Goal: Information Seeking & Learning: Learn about a topic

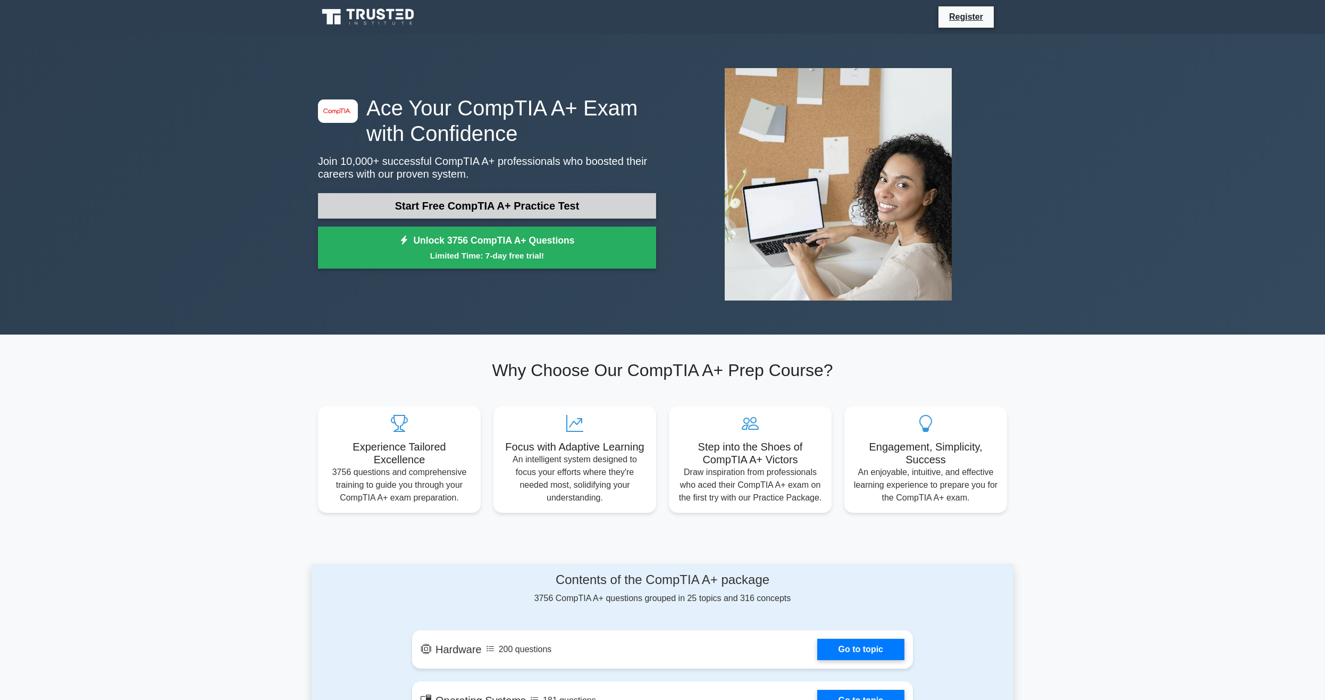
click at [493, 199] on link "Start Free CompTIA A+ Practice Test" at bounding box center [487, 206] width 338 height 26
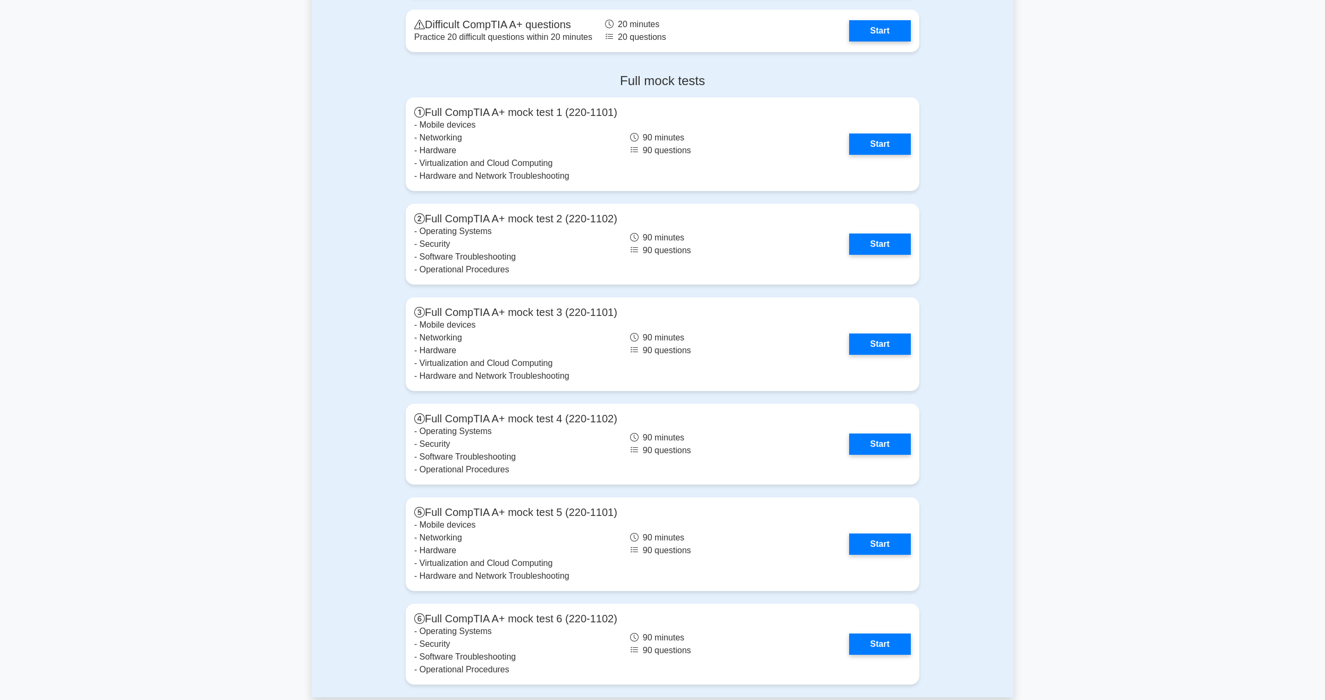
scroll to position [2223, 0]
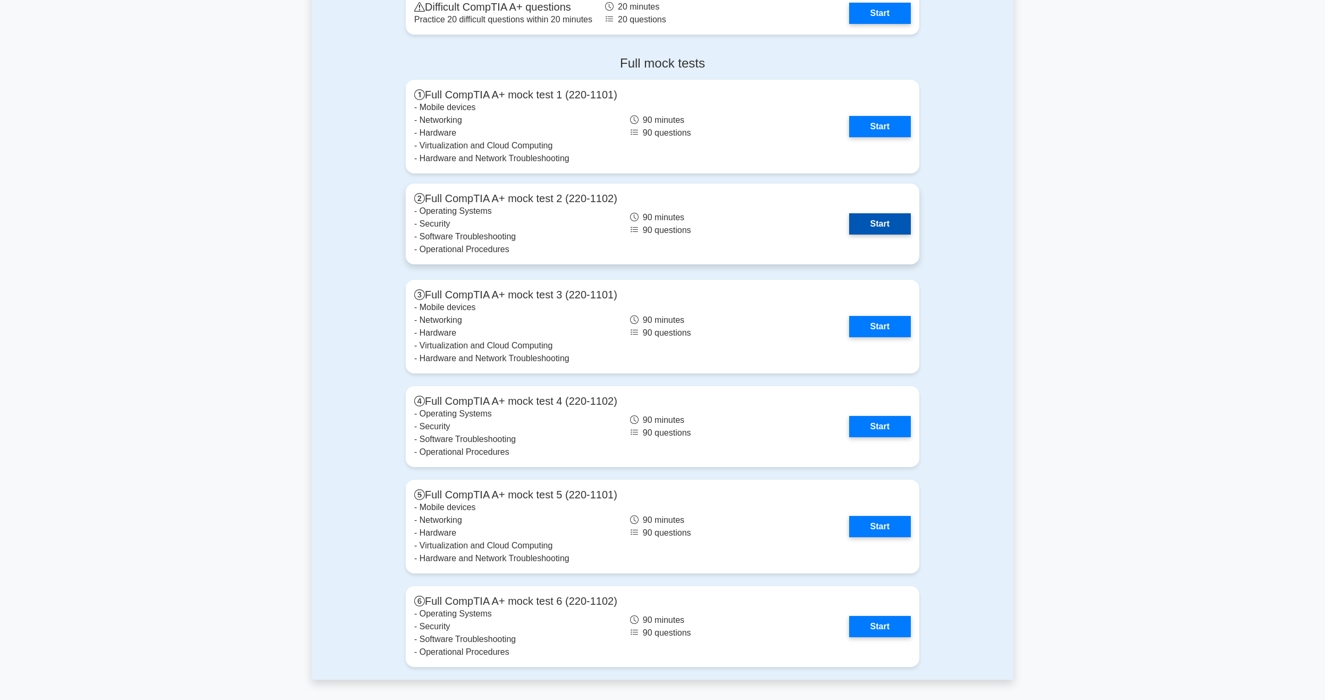
click at [879, 224] on link "Start" at bounding box center [880, 223] width 62 height 21
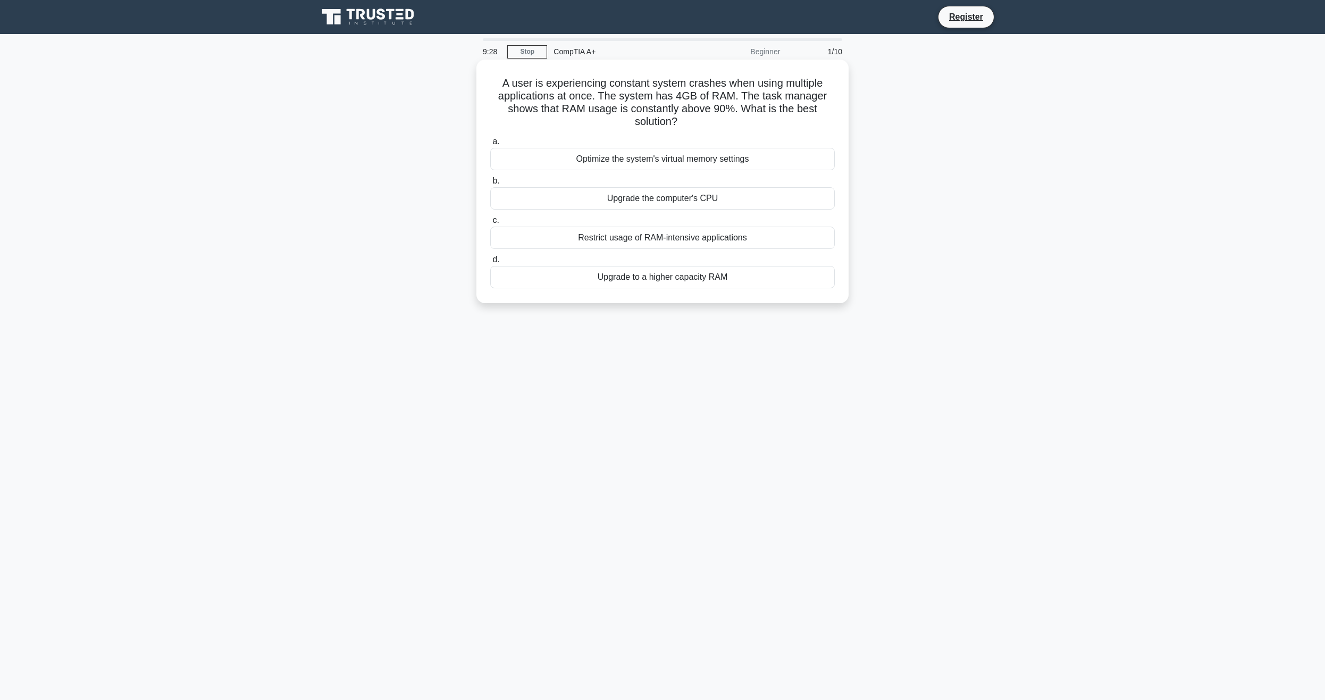
click at [613, 278] on div "Upgrade to a higher capacity RAM" at bounding box center [662, 277] width 344 height 22
click at [490, 263] on input "d. Upgrade to a higher capacity RAM" at bounding box center [490, 259] width 0 height 7
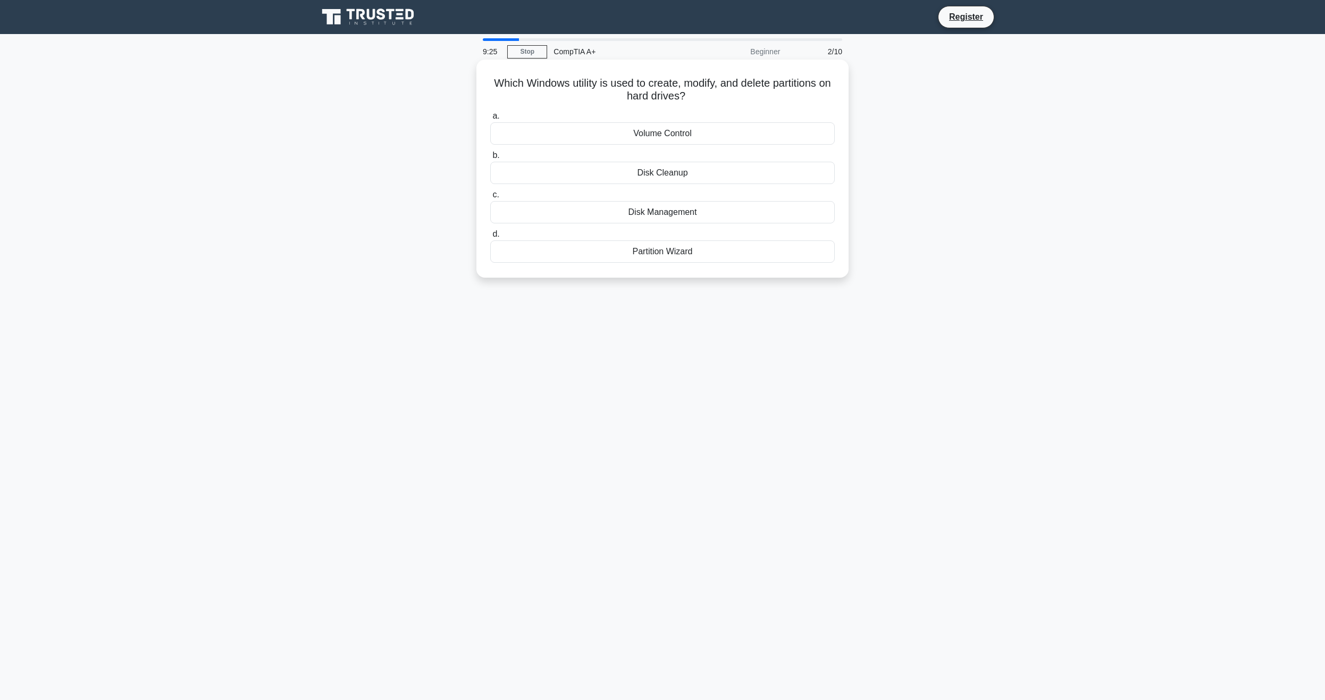
click at [703, 216] on div "Disk Management" at bounding box center [662, 212] width 344 height 22
click at [490, 198] on input "c. Disk Management" at bounding box center [490, 194] width 0 height 7
click at [676, 218] on div "PS/2 port" at bounding box center [662, 212] width 344 height 22
click at [490, 198] on input "c. PS/2 port" at bounding box center [490, 194] width 0 height 7
click at [697, 213] on div "Turn off display" at bounding box center [662, 212] width 344 height 22
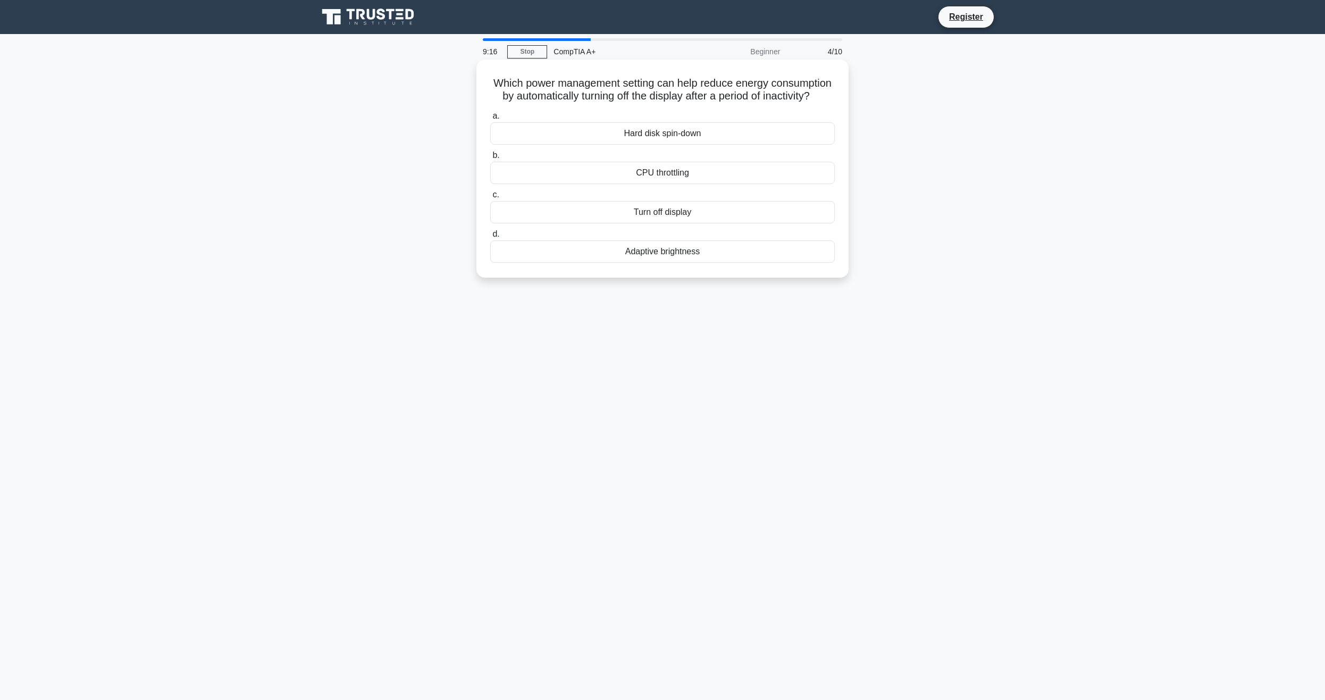
click at [490, 198] on input "c. Turn off display" at bounding box center [490, 194] width 0 height 7
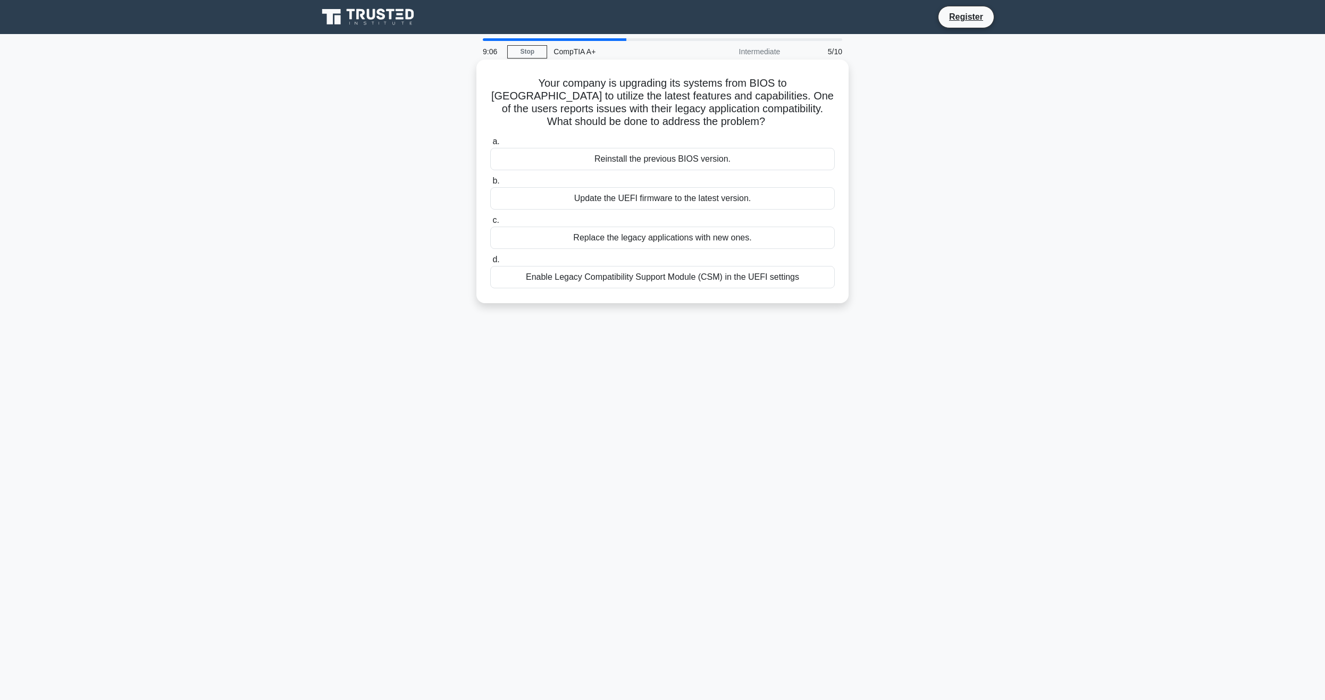
click at [680, 279] on div "Enable Legacy Compatibility Support Module (CSM) in the UEFI settings" at bounding box center [662, 277] width 344 height 22
click at [490, 263] on input "d. Enable Legacy Compatibility Support Module (CSM) in the UEFI settings" at bounding box center [490, 259] width 0 height 7
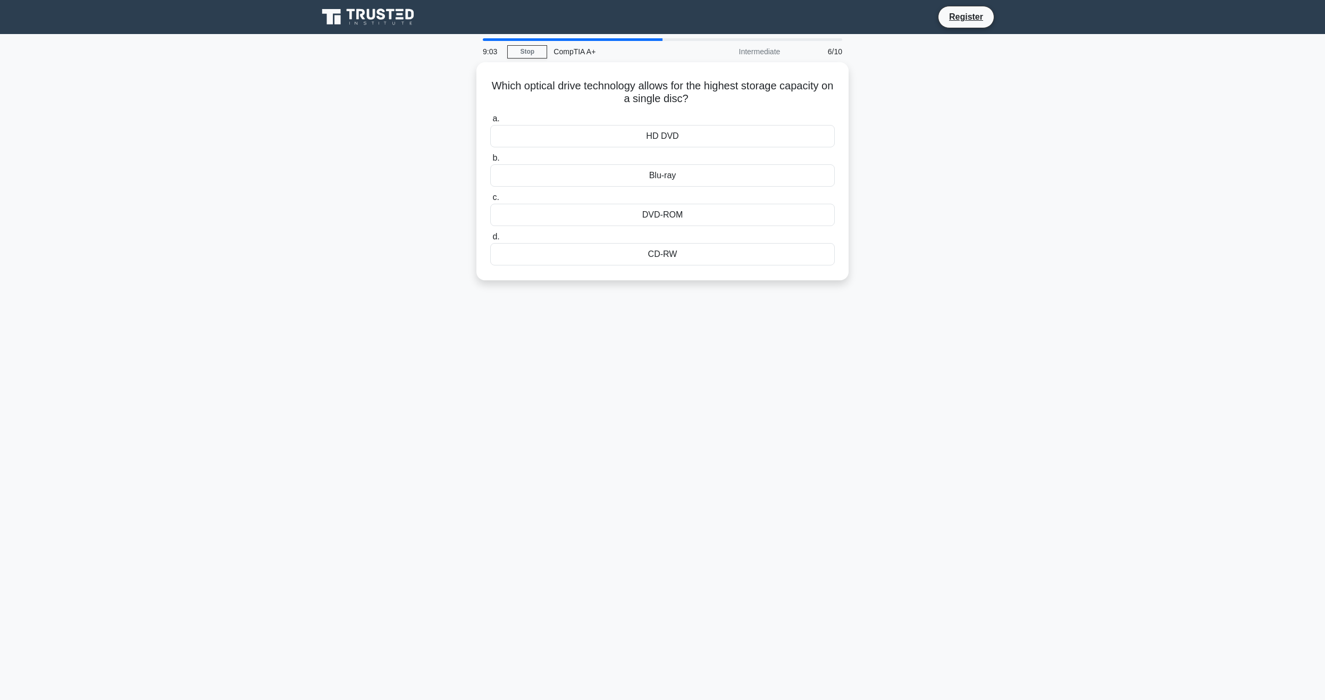
click at [661, 304] on div "9:03 Stop CompTIA A+ Intermediate 6/10 Which optical drive technology allows fo…" at bounding box center [663, 304] width 702 height 532
click at [689, 179] on div "Blu-ray" at bounding box center [662, 173] width 344 height 22
click at [490, 159] on input "b. Blu-ray" at bounding box center [490, 155] width 0 height 7
click at [695, 173] on div "Higher refresh rates reduce motion blur" at bounding box center [662, 173] width 344 height 22
click at [490, 159] on input "b. Higher refresh rates reduce motion blur" at bounding box center [490, 155] width 0 height 7
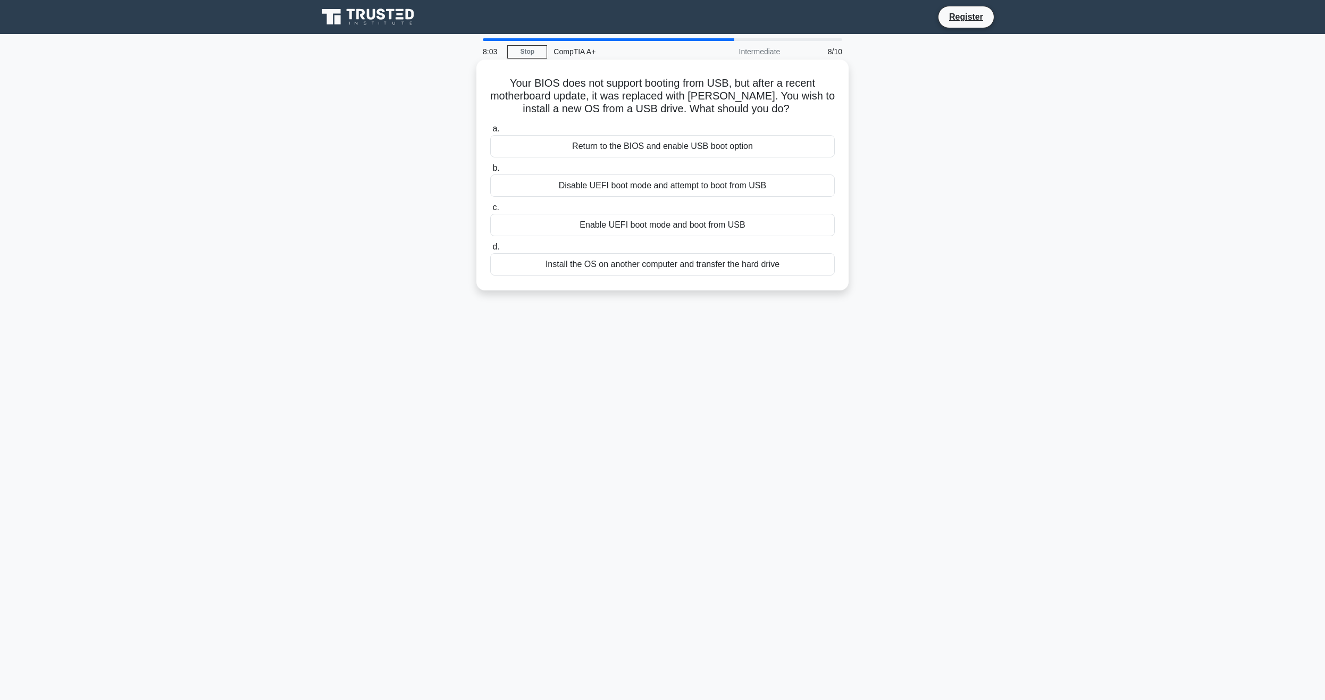
click at [629, 224] on div "Enable UEFI boot mode and boot from USB" at bounding box center [662, 225] width 344 height 22
click at [490, 211] on input "c. Enable UEFI boot mode and boot from USB" at bounding box center [490, 207] width 0 height 7
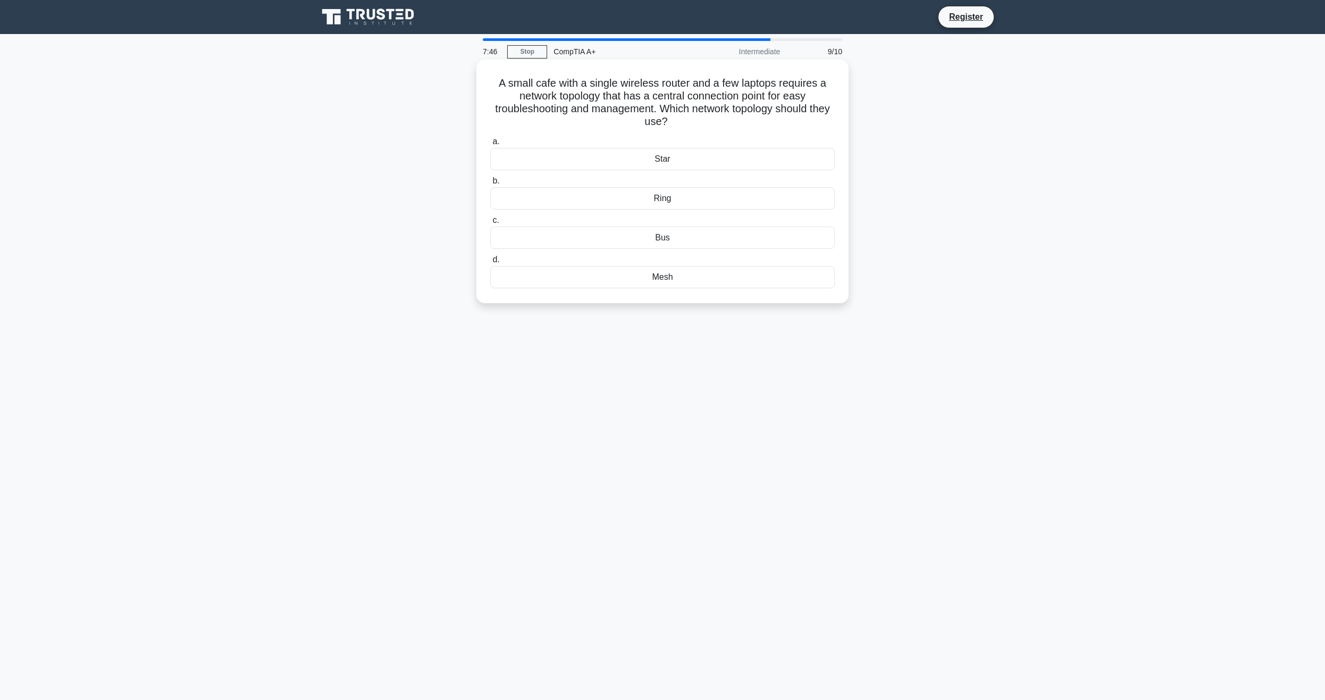
click at [669, 194] on div "Ring" at bounding box center [662, 198] width 344 height 22
click at [490, 184] on input "b. Ring" at bounding box center [490, 181] width 0 height 7
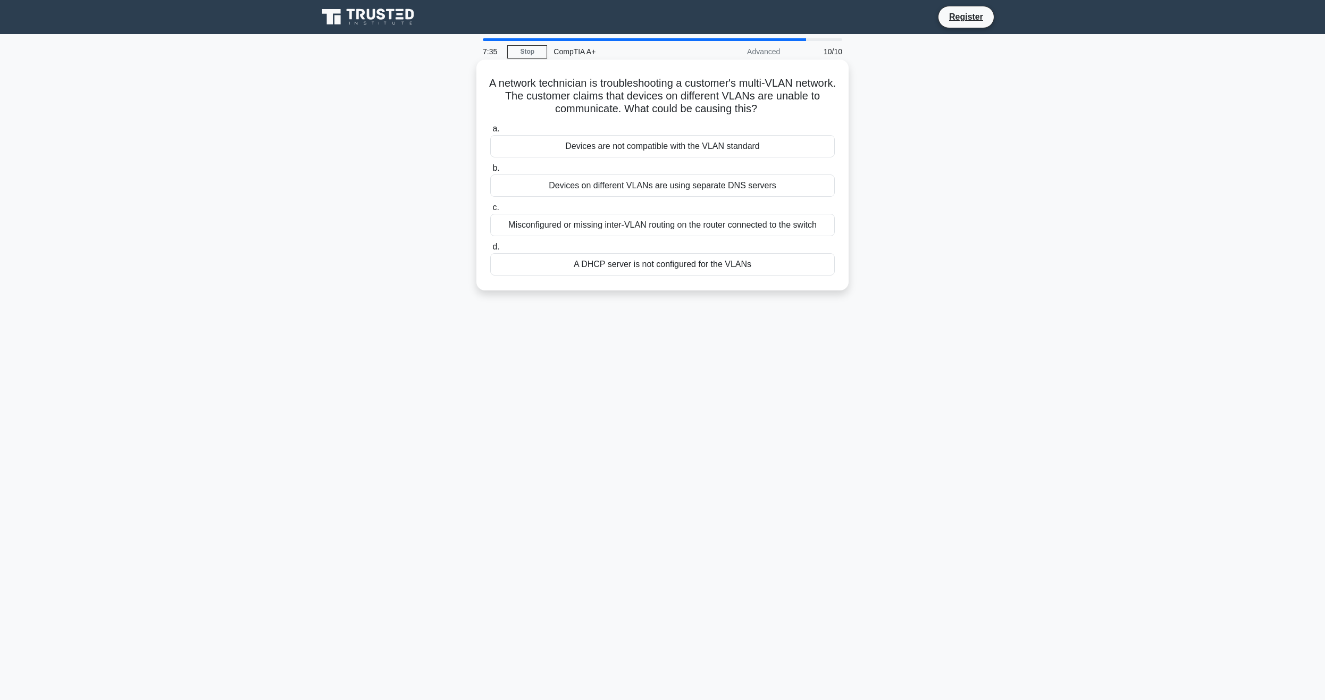
click at [739, 230] on div "Misconfigured or missing inter-VLAN routing on the router connected to the swit…" at bounding box center [662, 225] width 344 height 22
click at [490, 211] on input "c. Misconfigured or missing inter-VLAN routing on the router connected to the s…" at bounding box center [490, 207] width 0 height 7
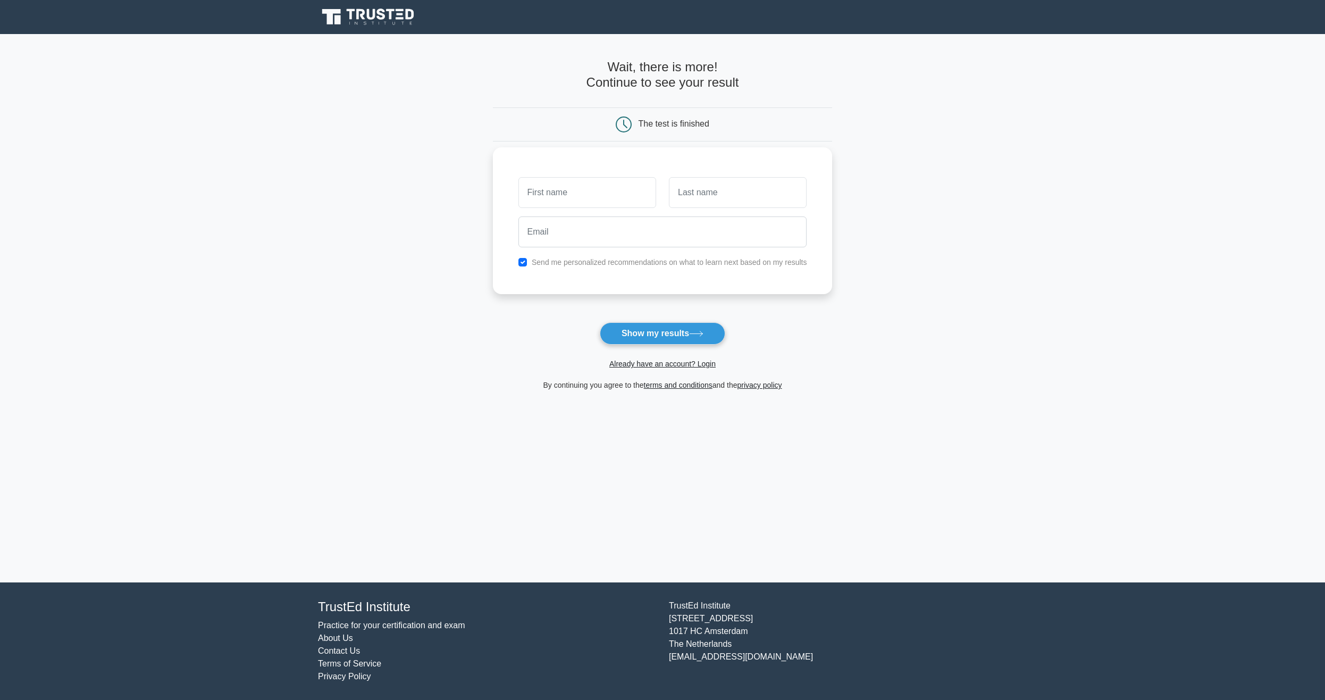
click at [629, 201] on input "text" at bounding box center [587, 192] width 138 height 31
click at [551, 268] on div "Send me personalized recommendations on what to learn next based on my results" at bounding box center [662, 262] width 301 height 13
click at [553, 265] on label "Send me personalized recommendations on what to learn next based on my results" at bounding box center [669, 262] width 275 height 9
click at [526, 264] on input "checkbox" at bounding box center [522, 262] width 9 height 9
checkbox input "false"
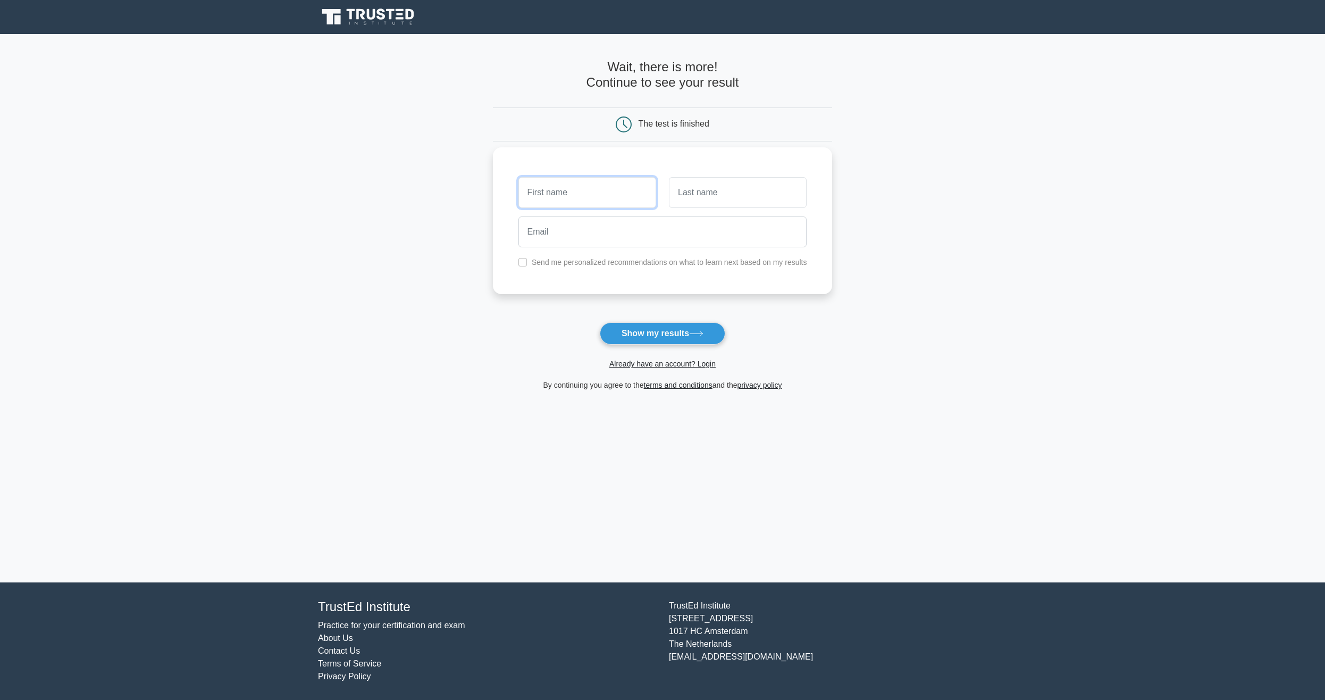
click at [585, 184] on input "text" at bounding box center [587, 192] width 138 height 31
type input "chris`"
type input "r"
drag, startPoint x: 628, startPoint y: 229, endPoint x: 624, endPoint y: 202, distance: 26.9
click at [631, 224] on input "email" at bounding box center [662, 231] width 289 height 31
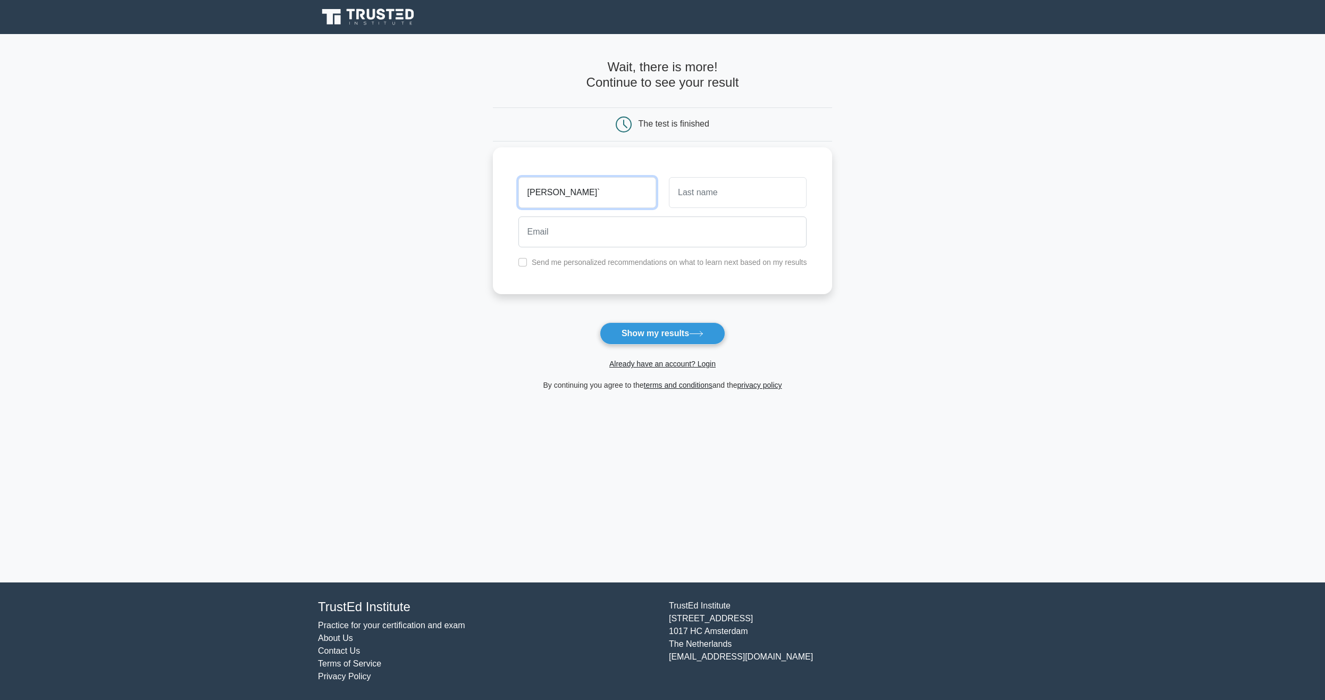
click at [618, 192] on input "chris`" at bounding box center [587, 192] width 138 height 31
type input "chris"
type input "reed"
click at [566, 222] on input "email" at bounding box center [662, 231] width 289 height 31
type input "christopherreed2004@gmail.com"
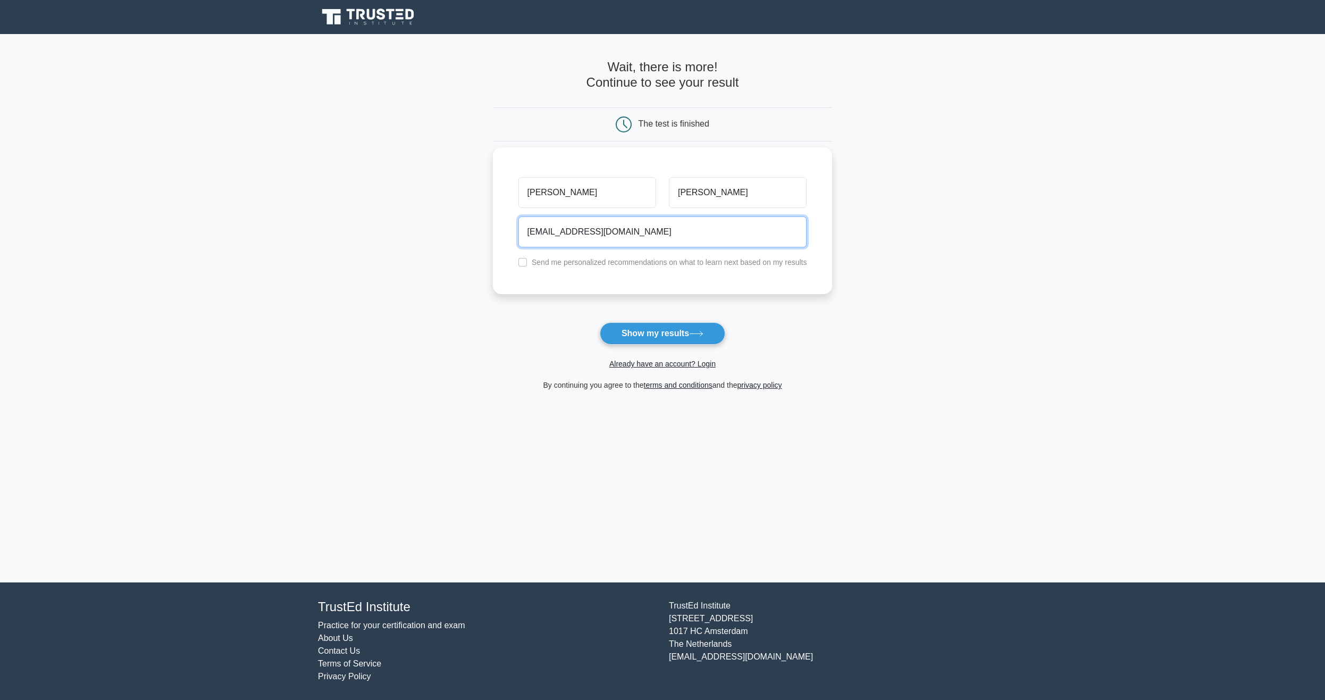
click at [600, 322] on button "Show my results" at bounding box center [662, 333] width 125 height 22
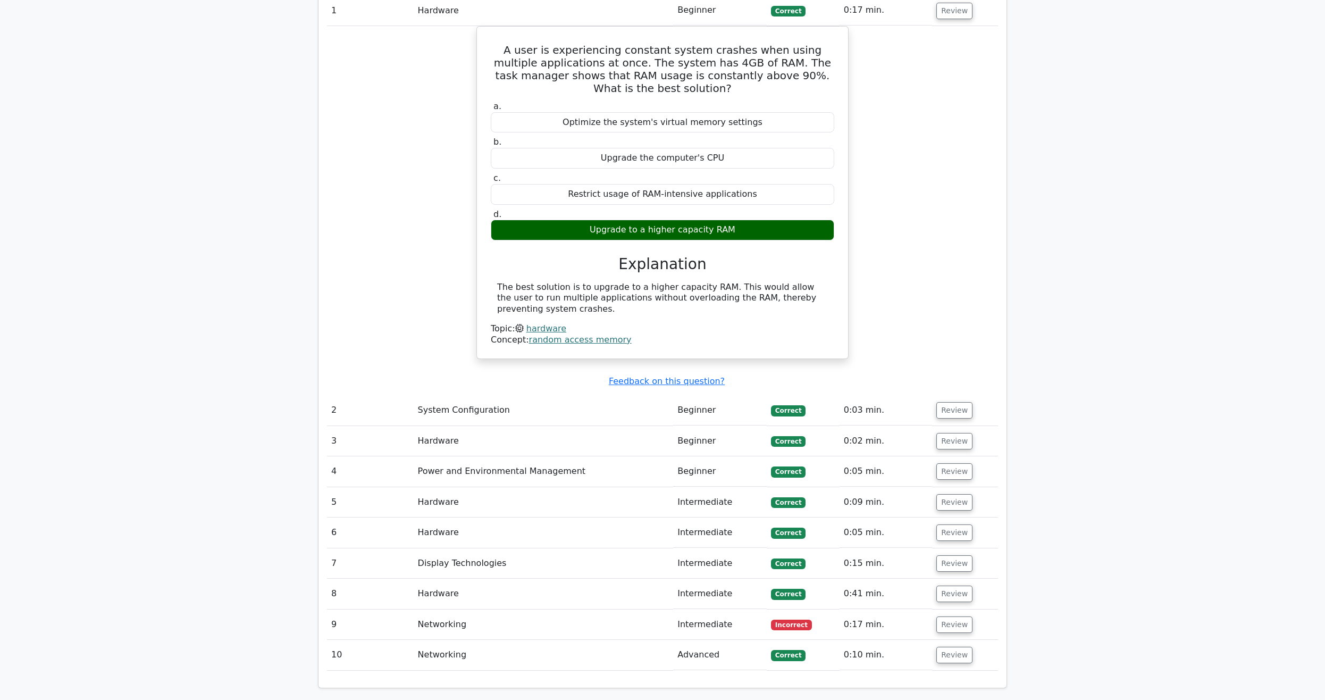
scroll to position [813, 0]
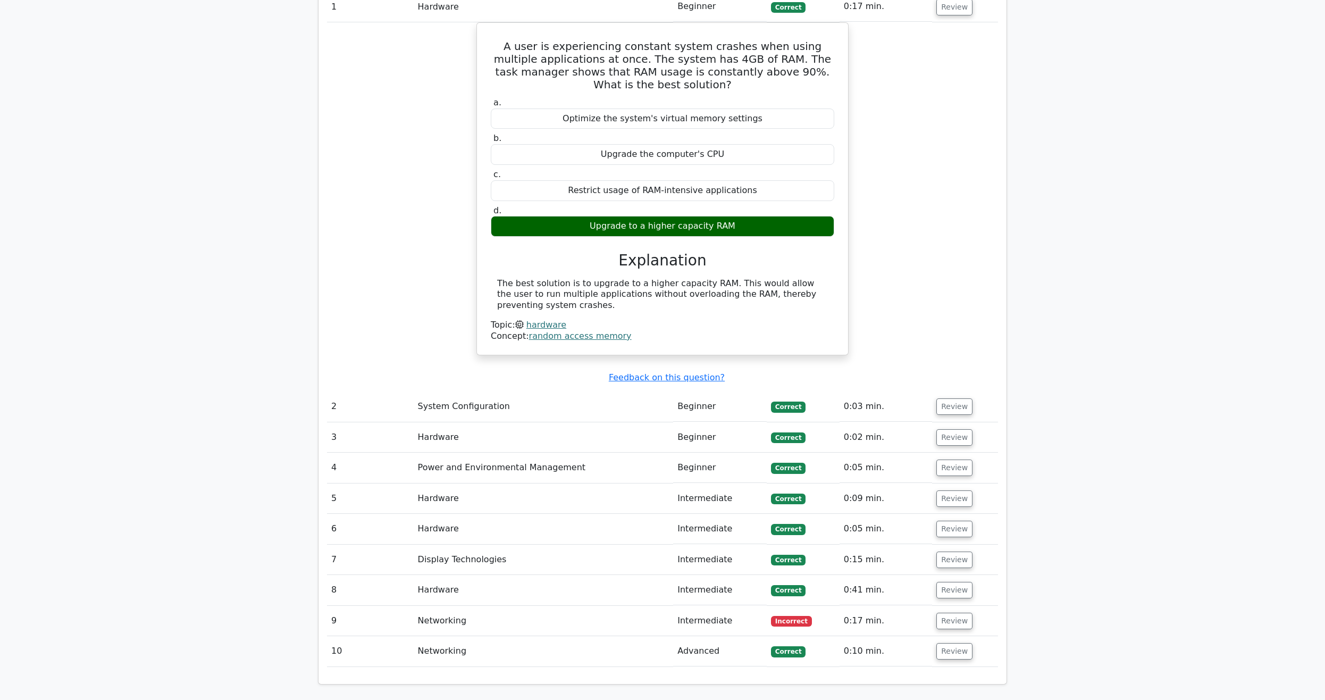
click at [520, 606] on td "Networking" at bounding box center [544, 621] width 260 height 30
click at [949, 612] on button "Review" at bounding box center [954, 620] width 36 height 16
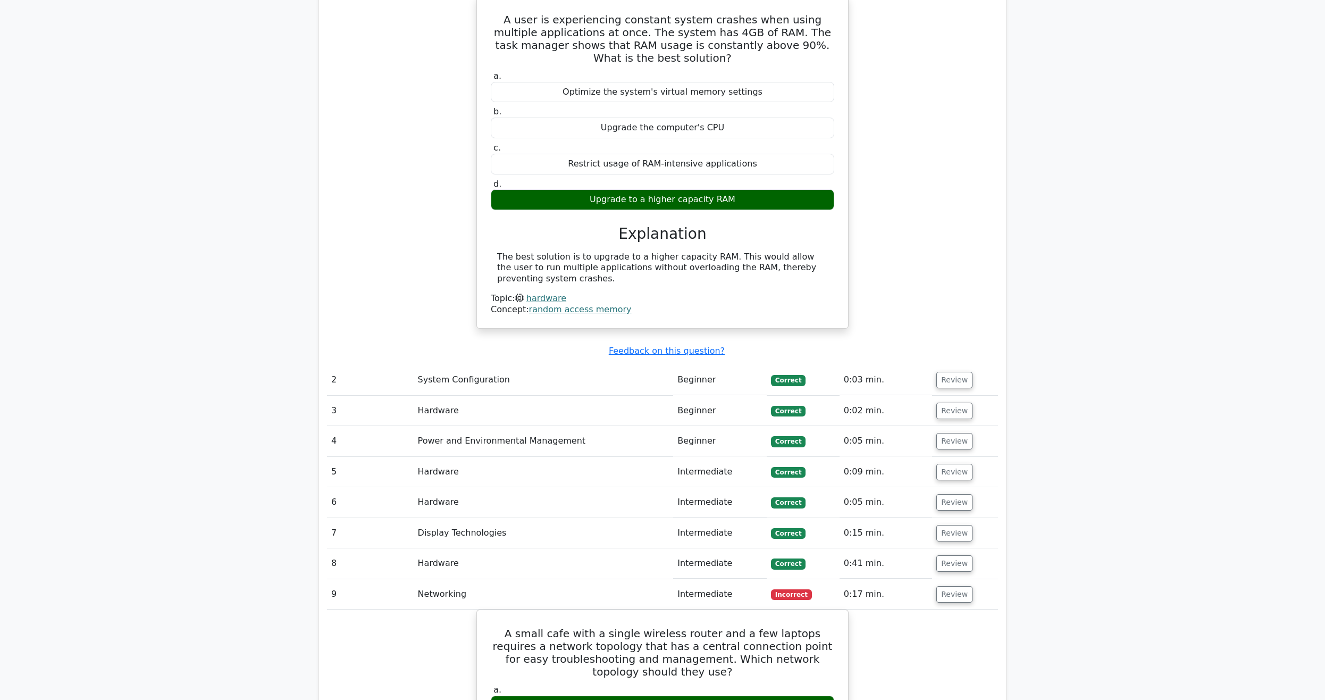
scroll to position [0, 0]
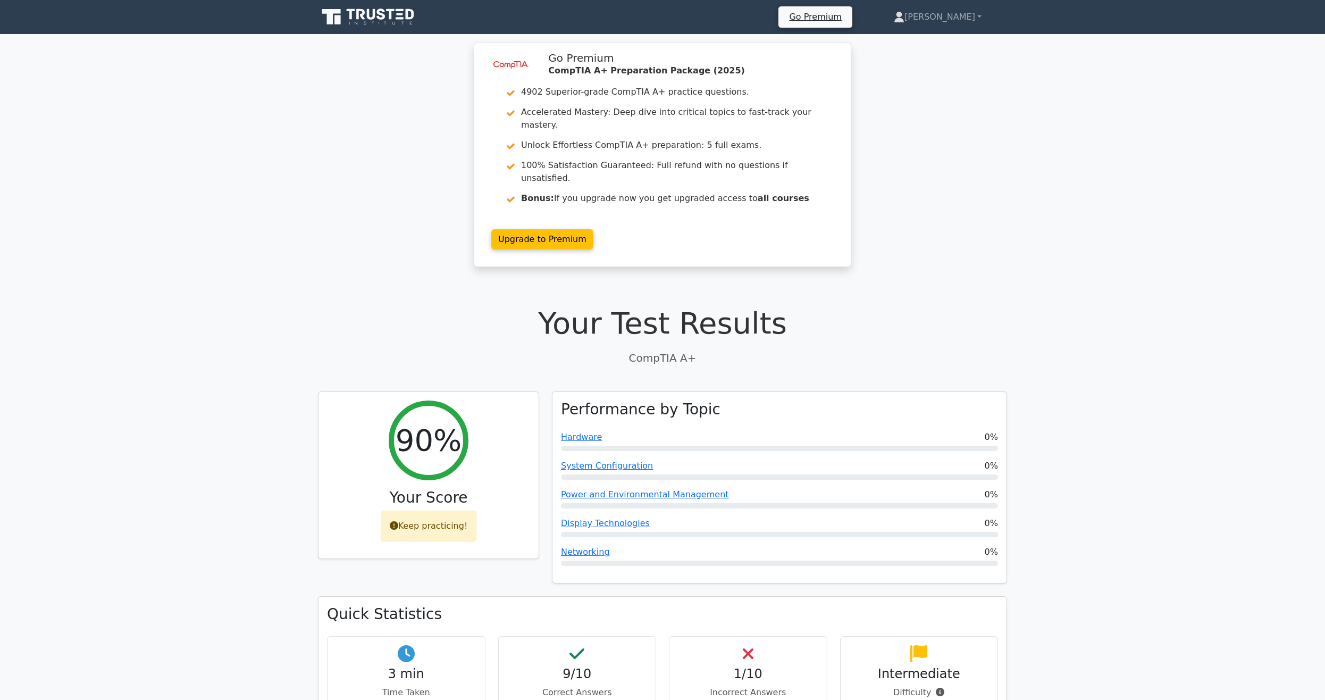
drag, startPoint x: 1080, startPoint y: 561, endPoint x: 1023, endPoint y: 133, distance: 431.8
